Goal: Information Seeking & Learning: Learn about a topic

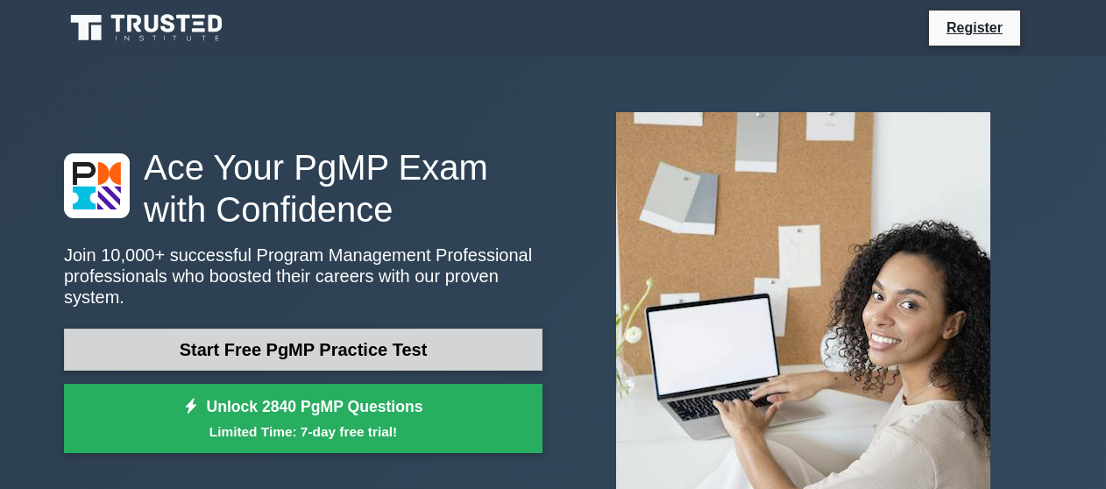
click at [352, 329] on link "Start Free PgMP Practice Test" at bounding box center [303, 350] width 478 height 42
click at [351, 329] on link "Start Free PgMP Practice Test" at bounding box center [303, 350] width 478 height 42
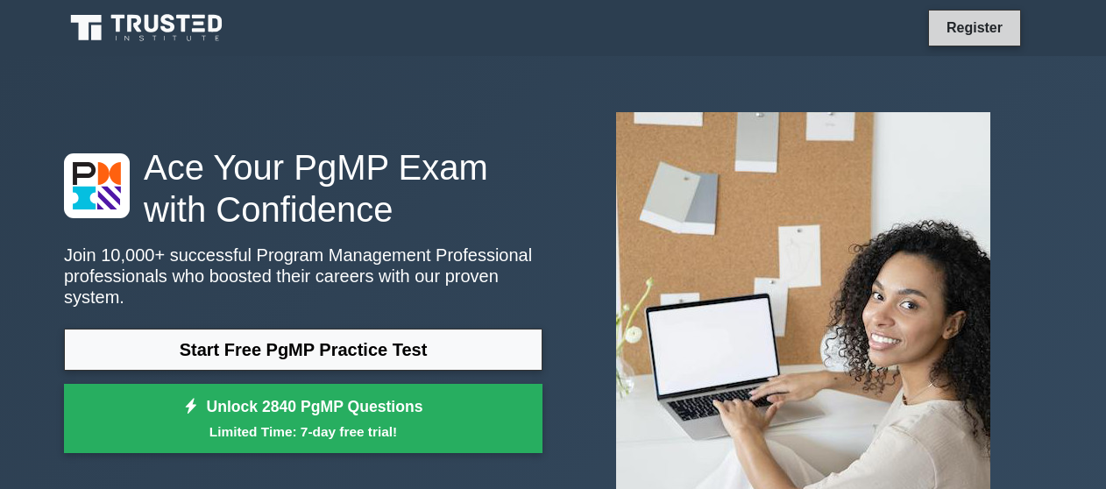
click at [978, 22] on link "Register" at bounding box center [974, 28] width 77 height 22
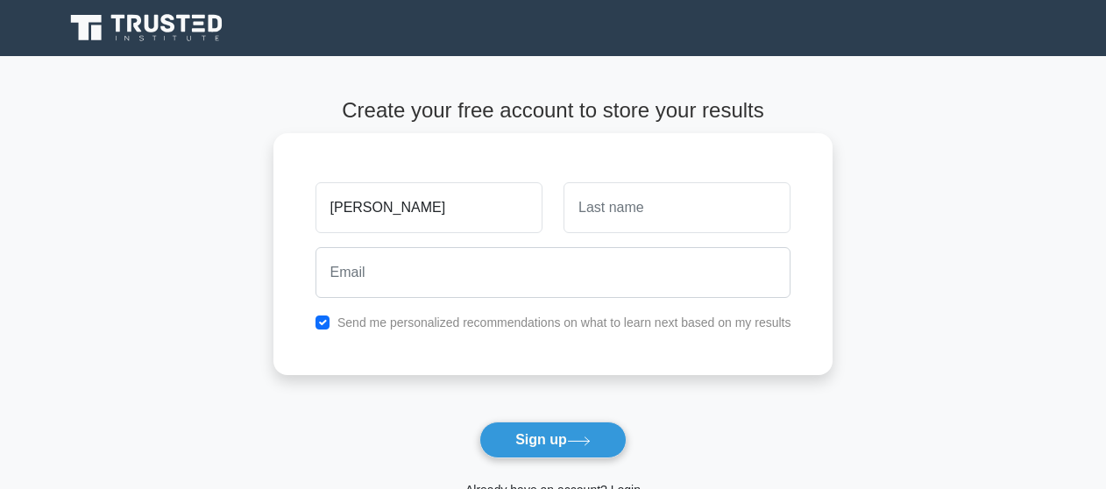
type input "nancy"
click at [585, 206] on input "text" at bounding box center [676, 207] width 227 height 51
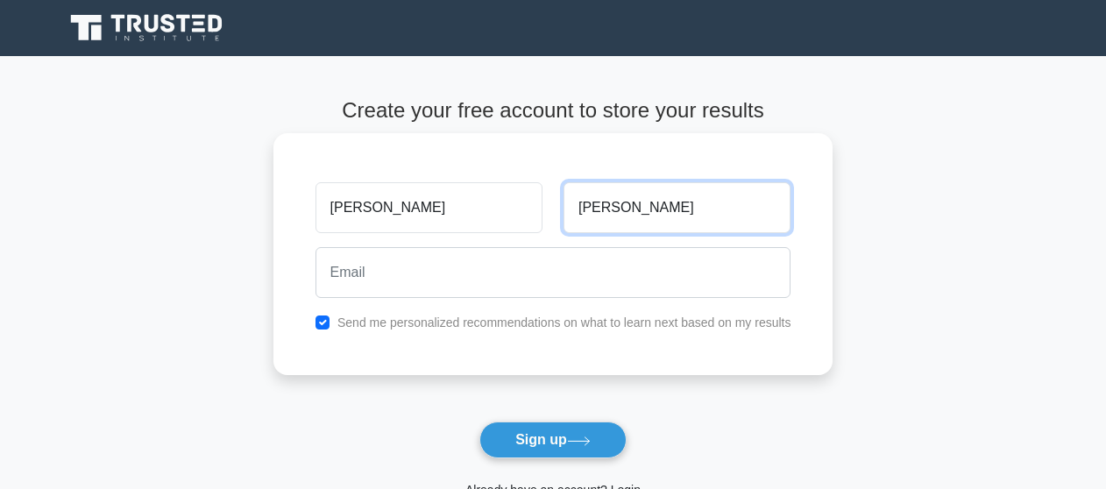
type input "moya"
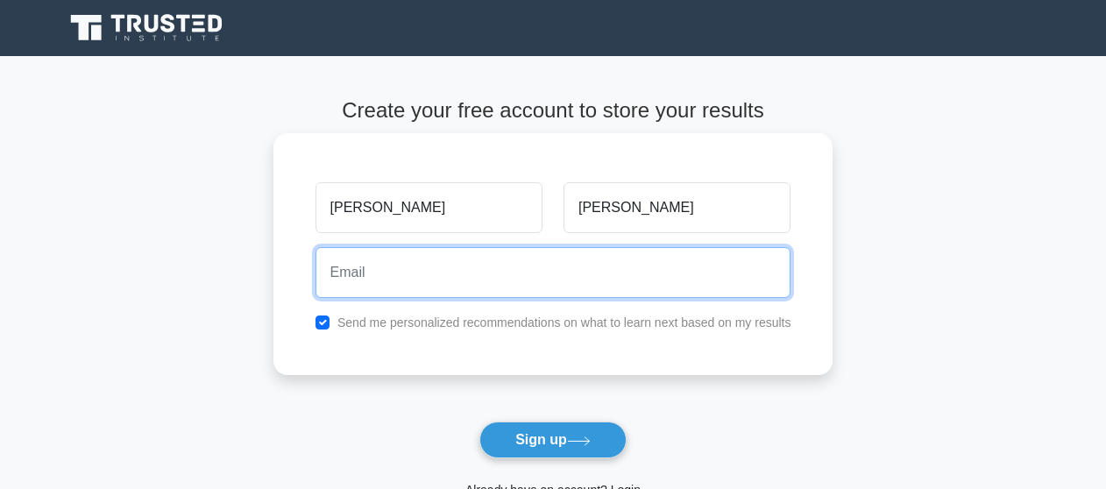
click at [565, 265] on input "email" at bounding box center [553, 272] width 476 height 51
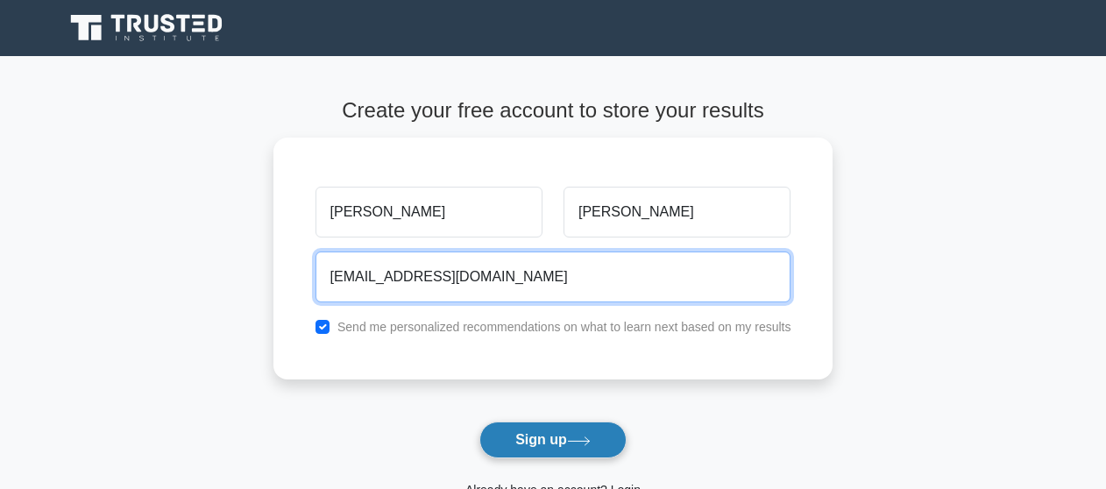
type input "nancymmoya@gmail.com"
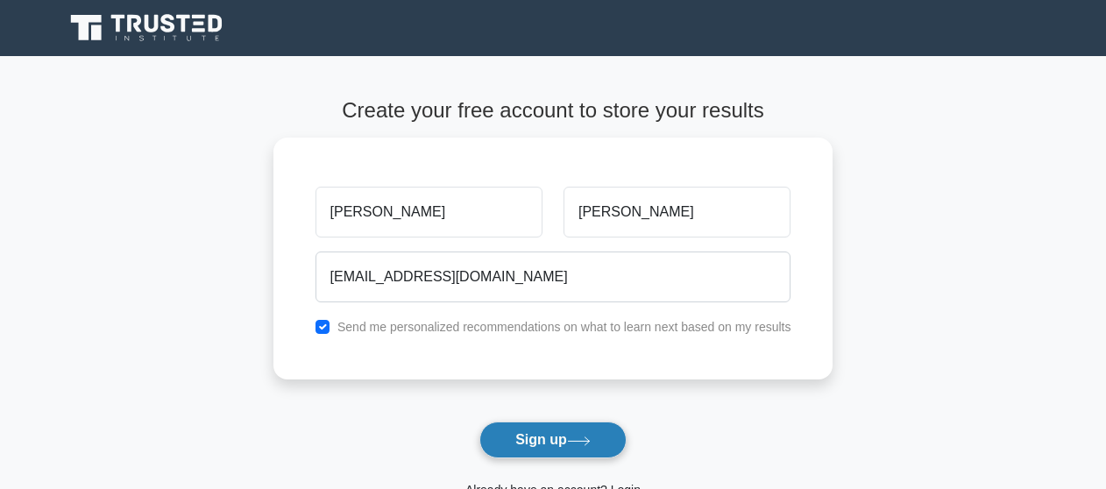
click at [549, 442] on button "Sign up" at bounding box center [552, 439] width 147 height 37
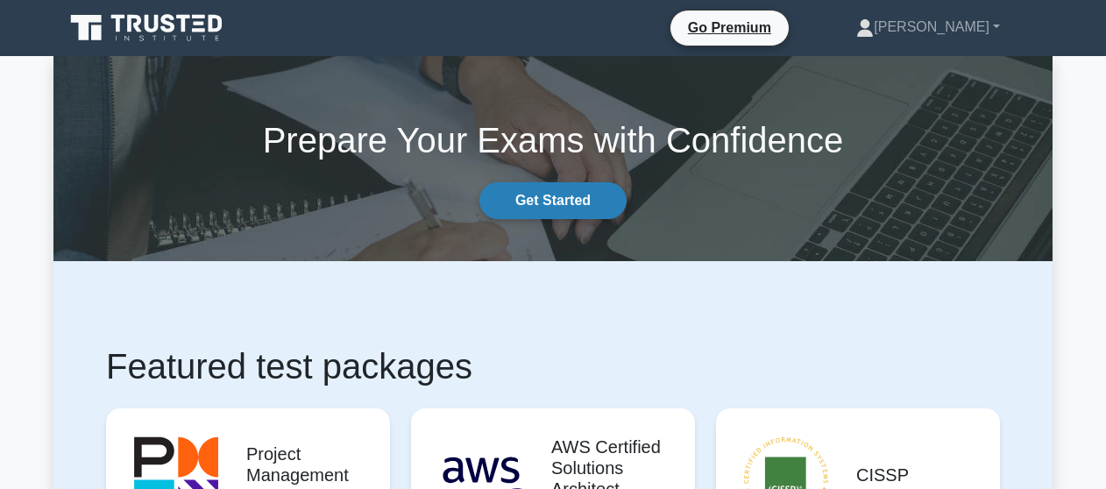
click at [521, 208] on link "Get Started" at bounding box center [552, 200] width 147 height 37
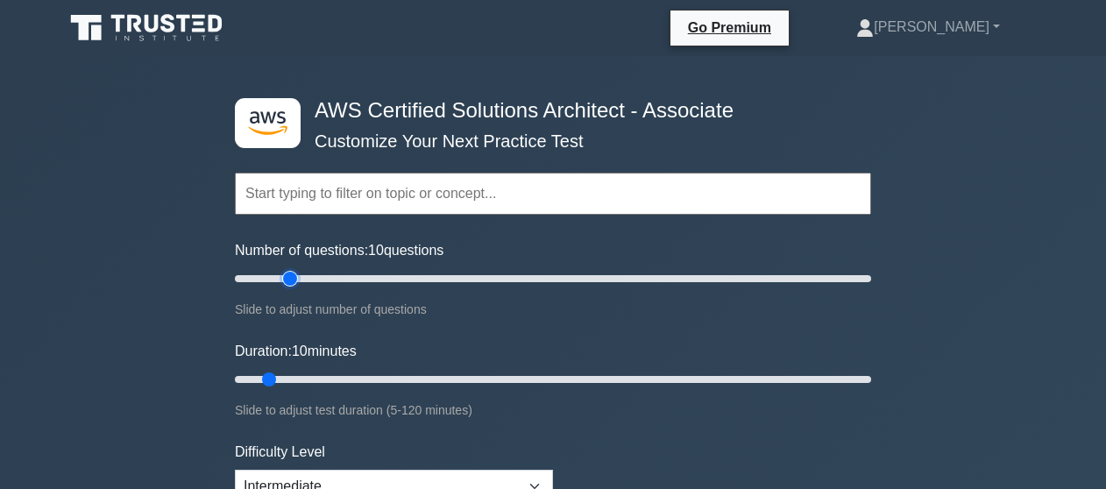
click at [284, 268] on input "Number of questions: 10 questions" at bounding box center [553, 278] width 636 height 21
type input "5"
click at [244, 278] on input "Number of questions: 20 questions" at bounding box center [553, 278] width 636 height 21
click at [384, 199] on input "text" at bounding box center [553, 194] width 636 height 42
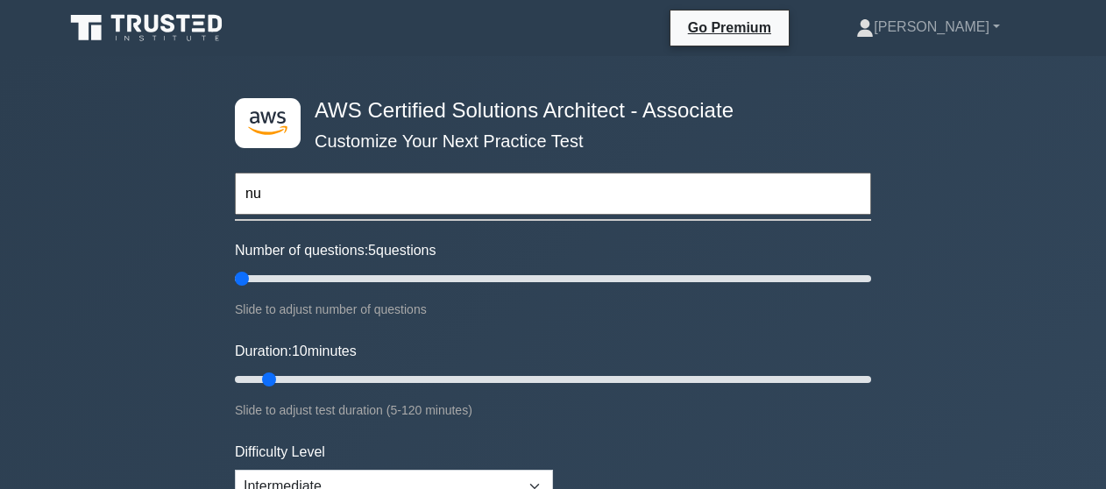
type input "n"
type input "nck"
click at [697, 248] on div "Number of questions: 5 questions Slide to adjust number of questions" at bounding box center [553, 280] width 636 height 80
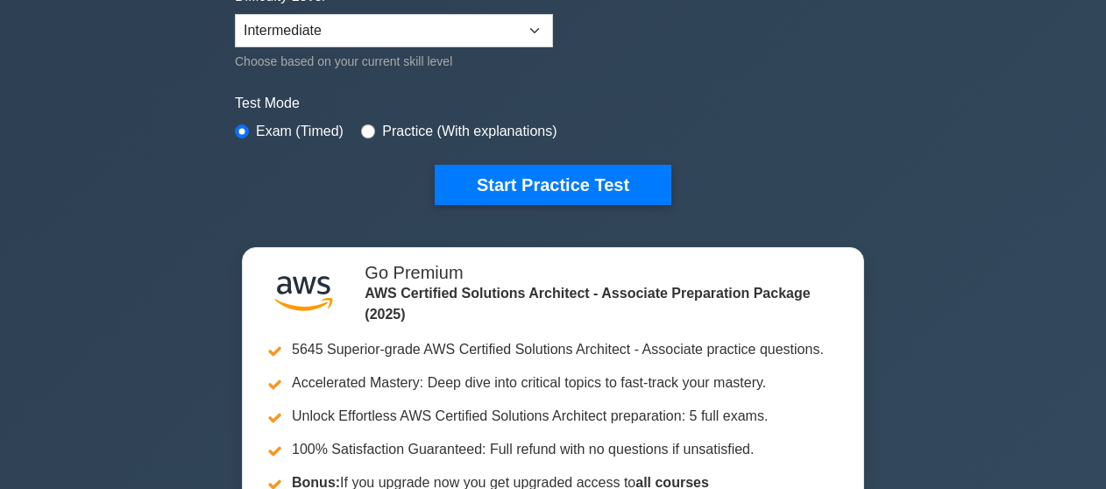
scroll to position [421, 0]
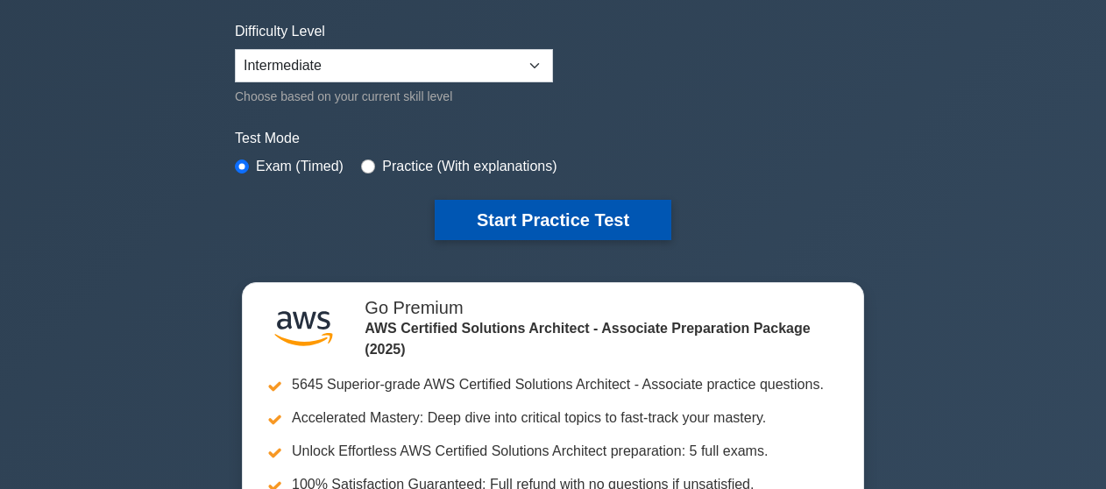
click at [490, 218] on button "Start Practice Test" at bounding box center [553, 220] width 237 height 40
